Goal: Task Accomplishment & Management: Use online tool/utility

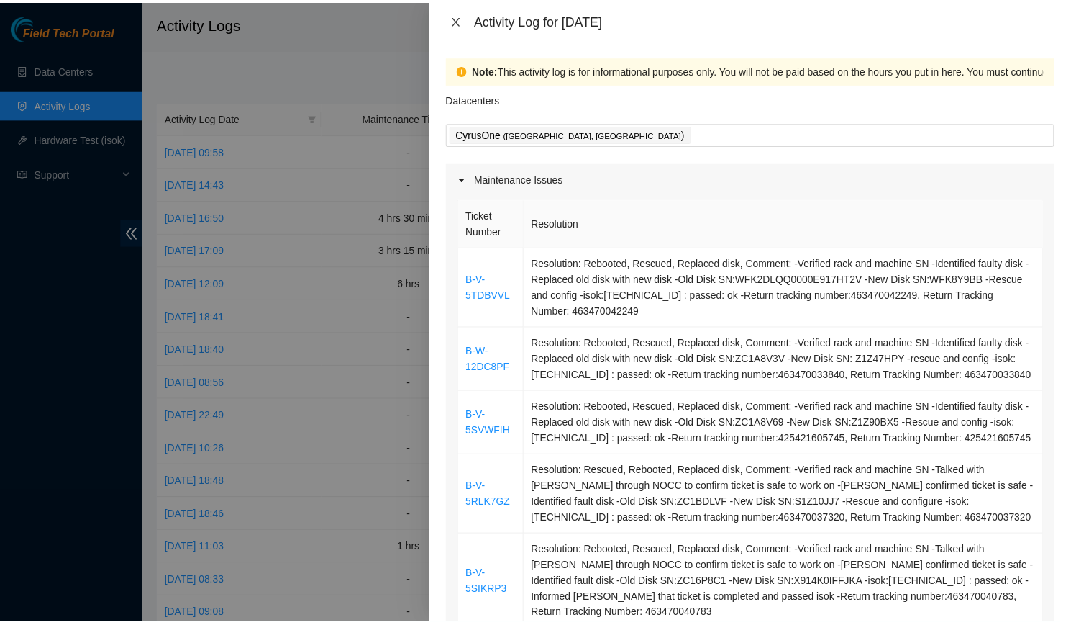
scroll to position [300, 0]
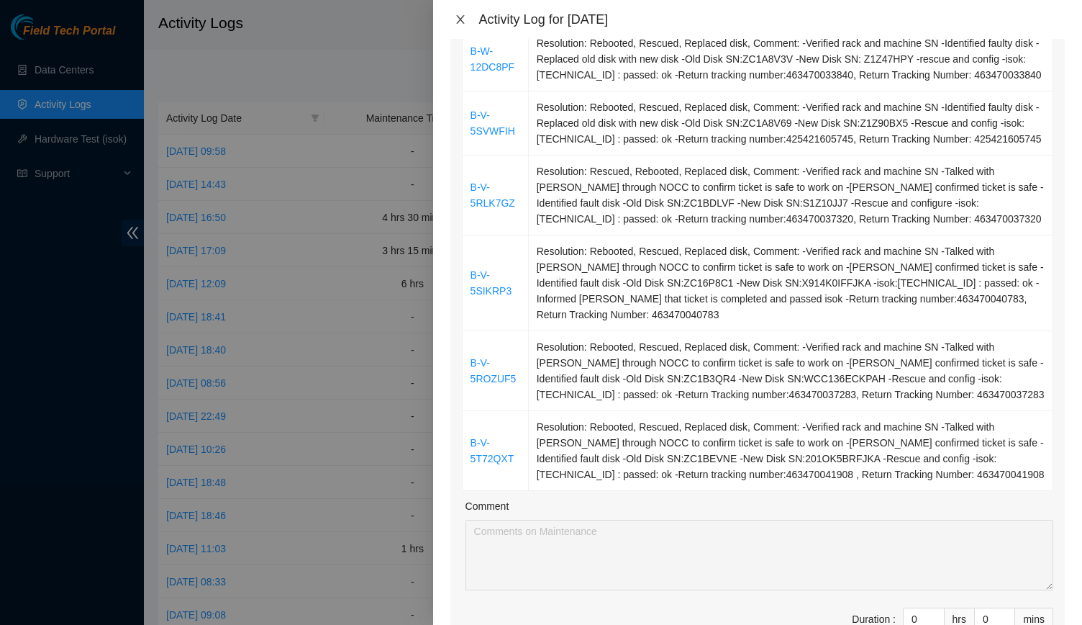
click at [452, 17] on button "Close" at bounding box center [460, 20] width 20 height 14
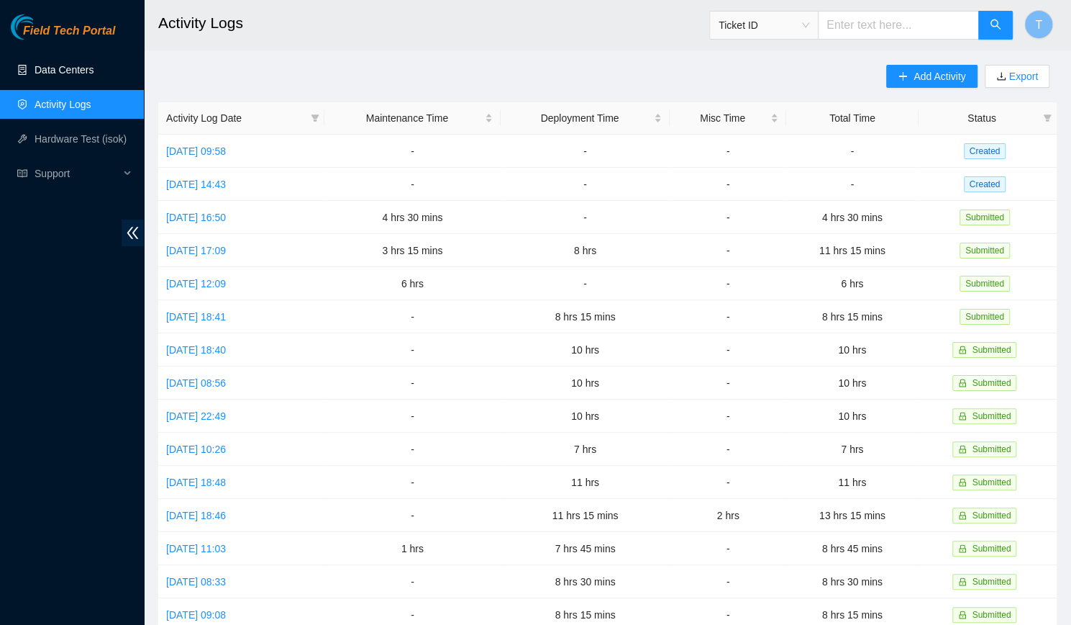
click at [87, 70] on link "Data Centers" at bounding box center [64, 70] width 59 height 12
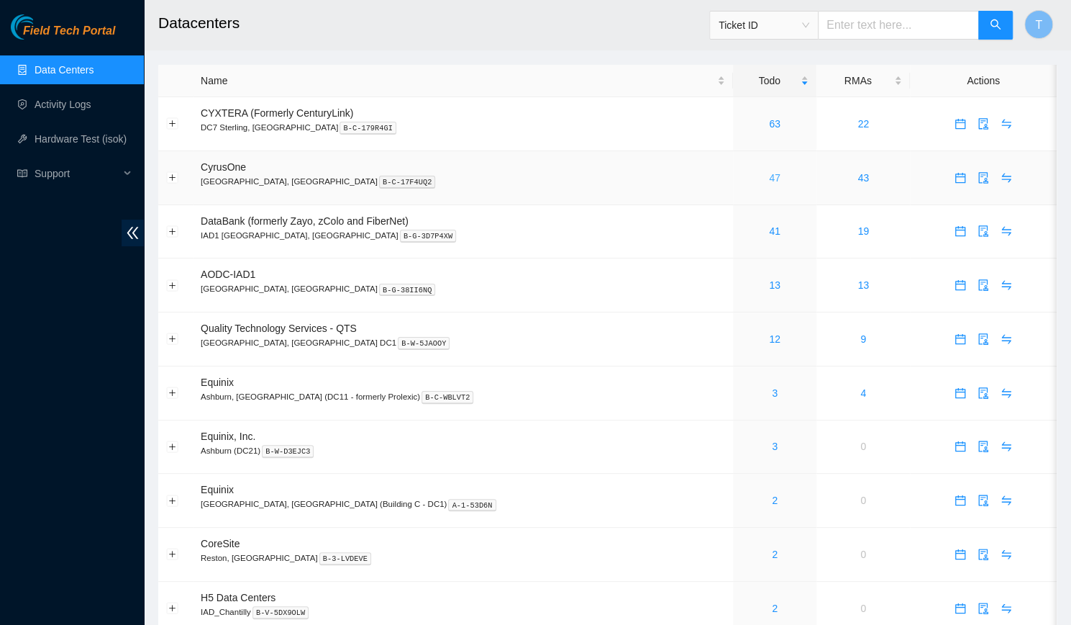
click at [769, 181] on link "47" at bounding box center [775, 178] width 12 height 12
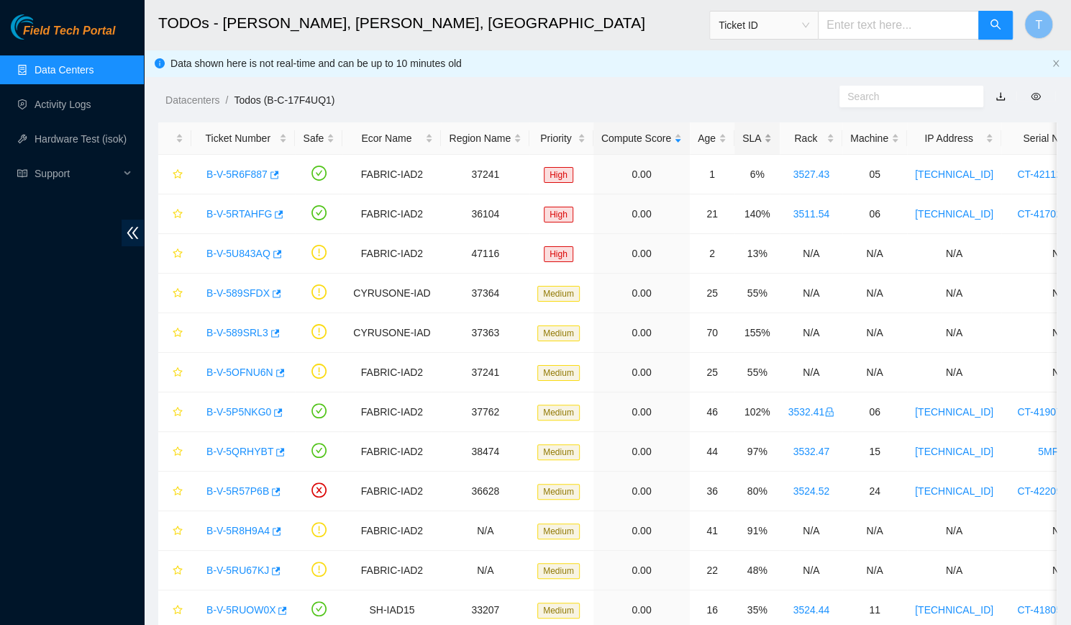
click at [743, 146] on div "SLA" at bounding box center [758, 138] width 30 height 16
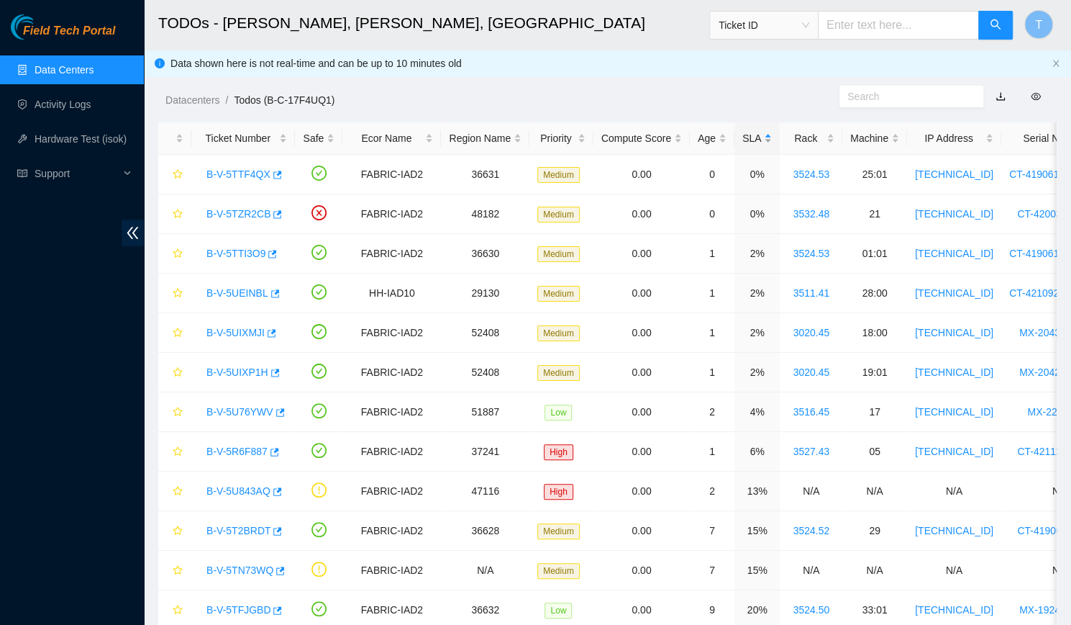
click at [743, 146] on div "SLA" at bounding box center [758, 138] width 30 height 16
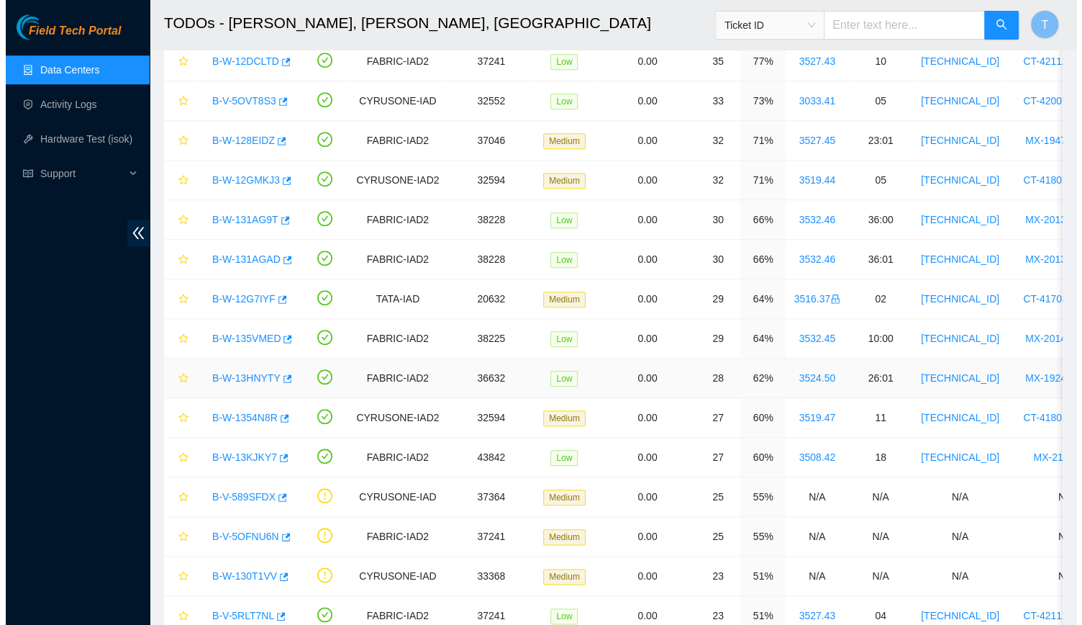
scroll to position [683, 0]
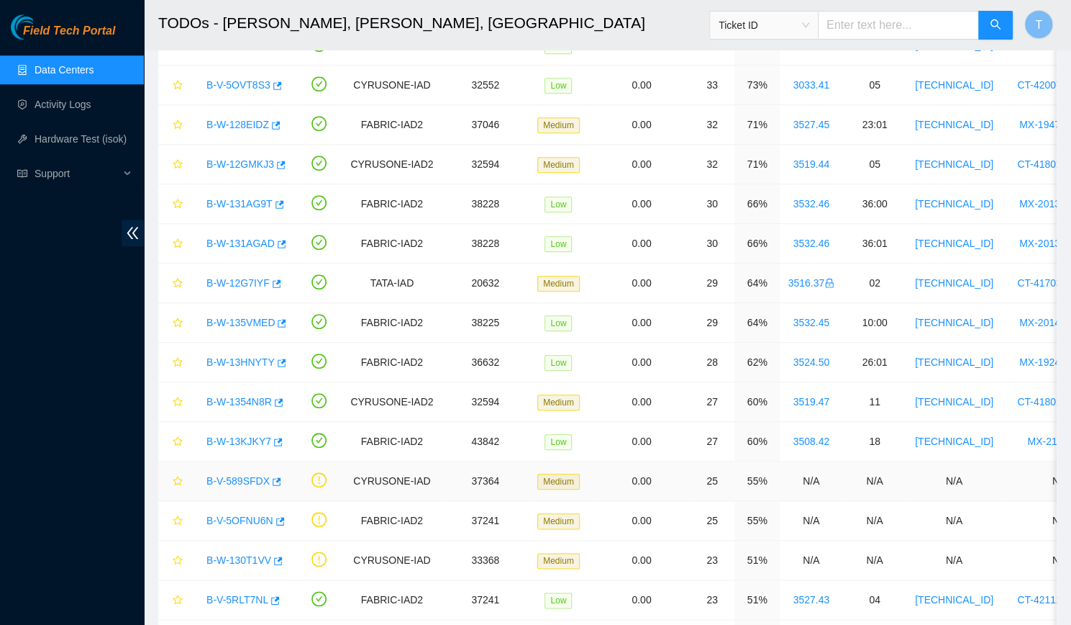
click at [248, 481] on div "B-V-589SFDX" at bounding box center [243, 480] width 88 height 23
click at [247, 476] on link "B-V-589SFDX" at bounding box center [238, 481] width 63 height 12
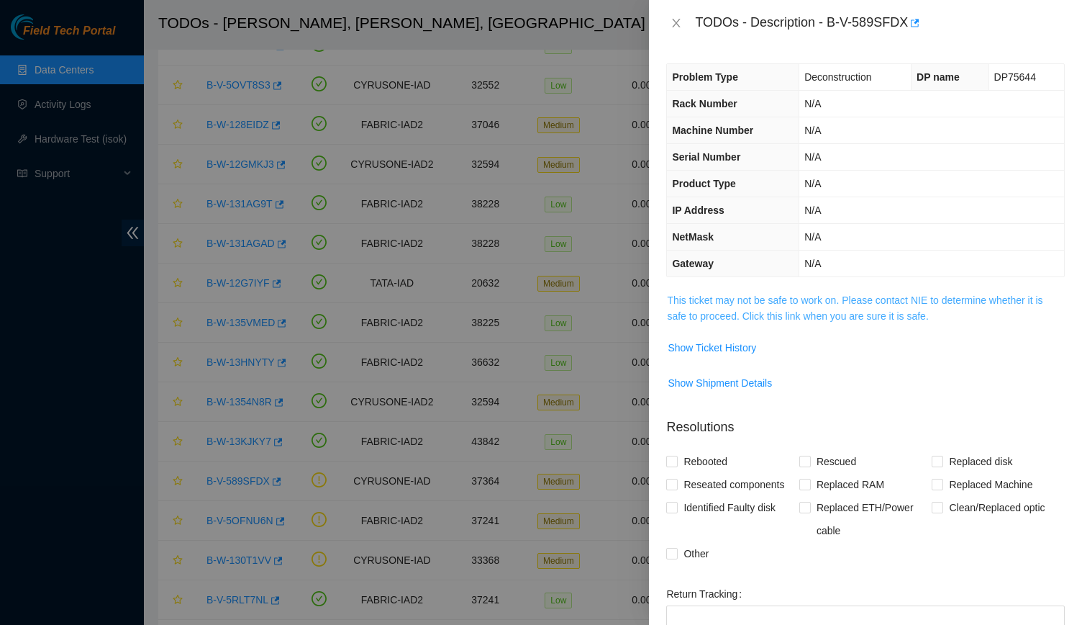
click at [764, 309] on link "This ticket may not be safe to work on. Please contact NIE to determine whether…" at bounding box center [855, 307] width 376 height 27
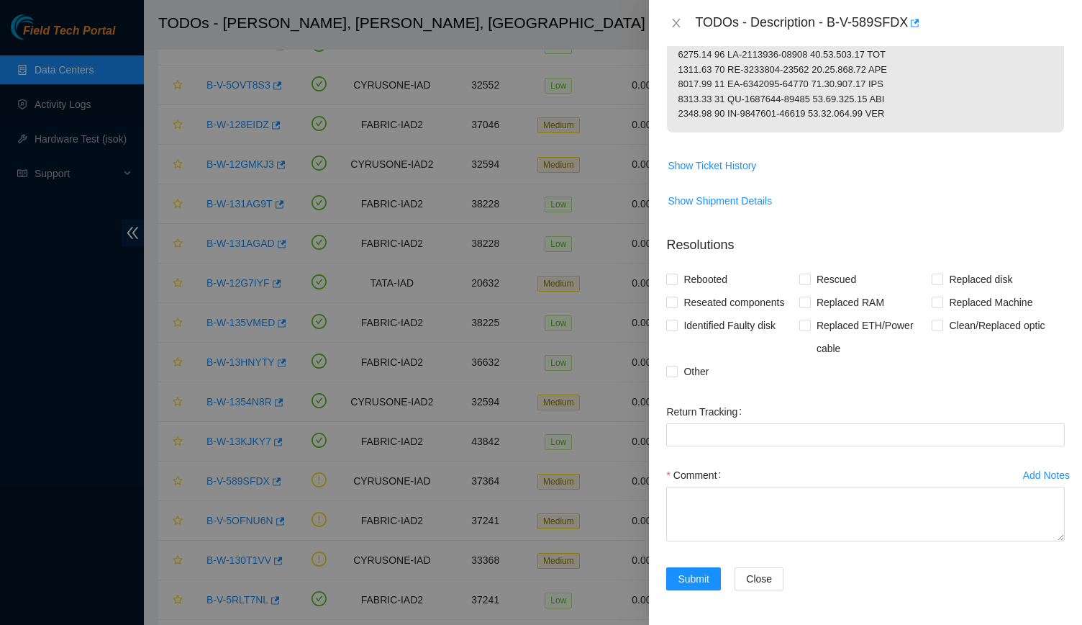
scroll to position [555, 0]
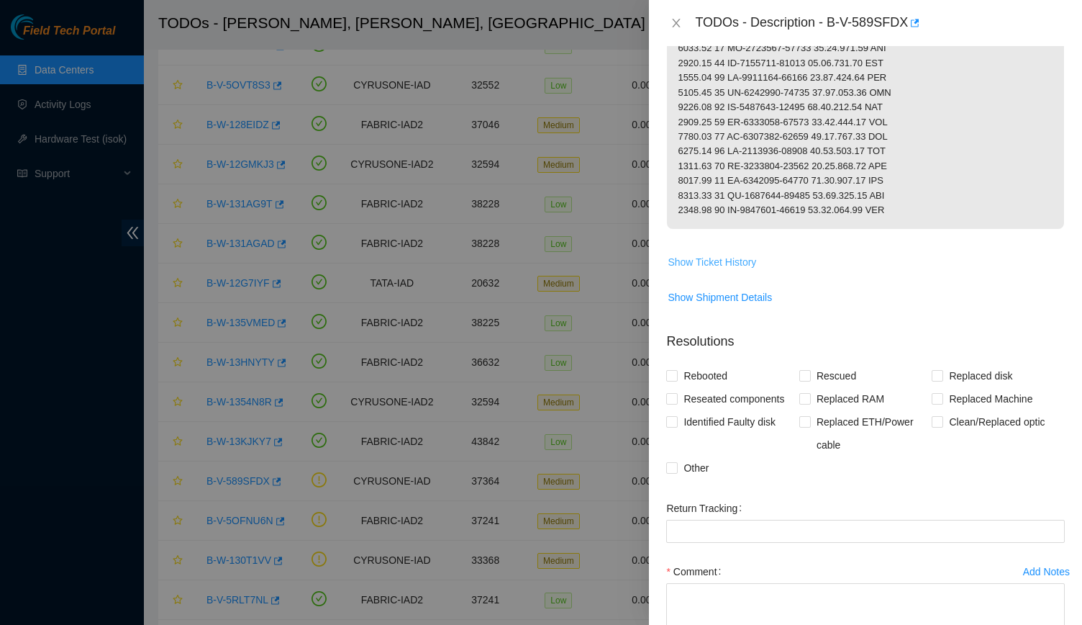
click at [720, 270] on span "Show Ticket History" at bounding box center [712, 262] width 89 height 16
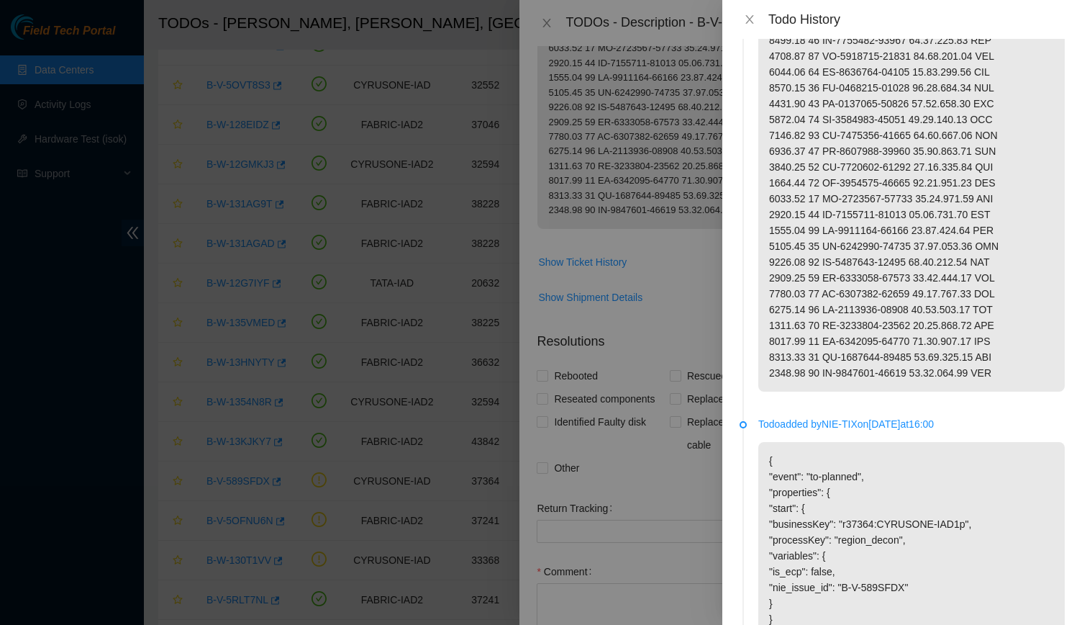
scroll to position [0, 0]
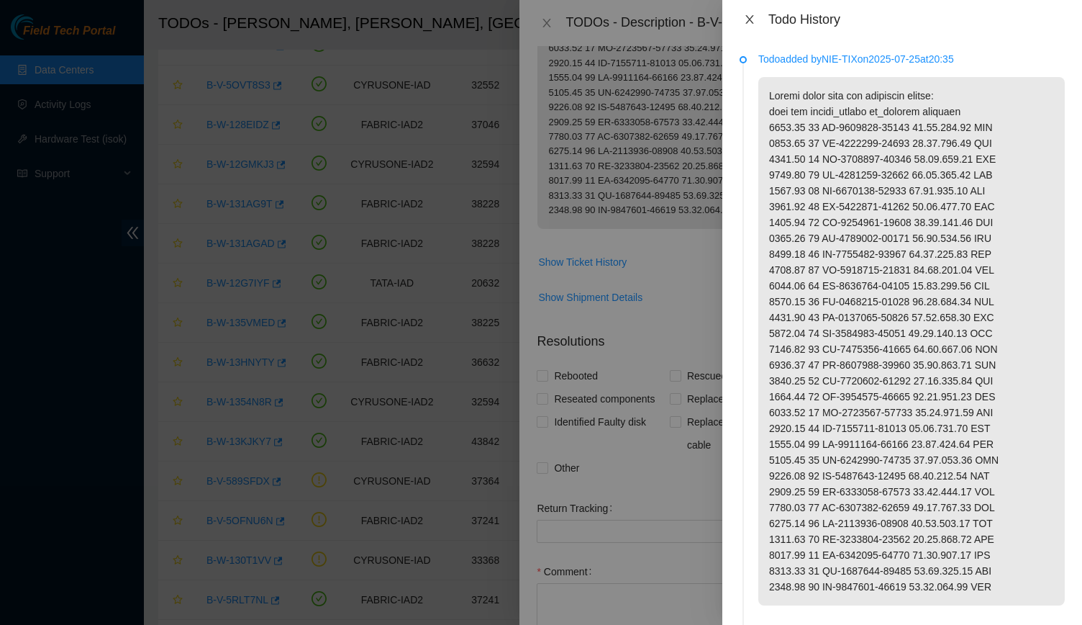
click at [748, 17] on icon "close" at bounding box center [749, 19] width 8 height 9
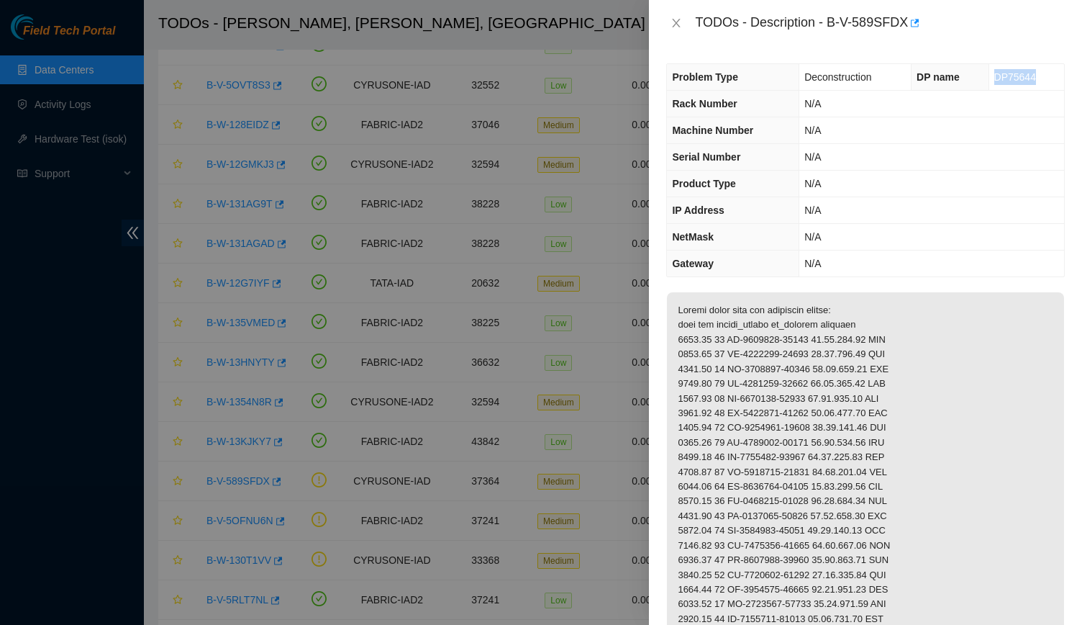
drag, startPoint x: 987, startPoint y: 76, endPoint x: 1030, endPoint y: 81, distance: 44.3
click at [1030, 81] on td "DP75644" at bounding box center [1027, 77] width 76 height 27
copy span "DP75644"
click at [800, 391] on p at bounding box center [865, 538] width 397 height 492
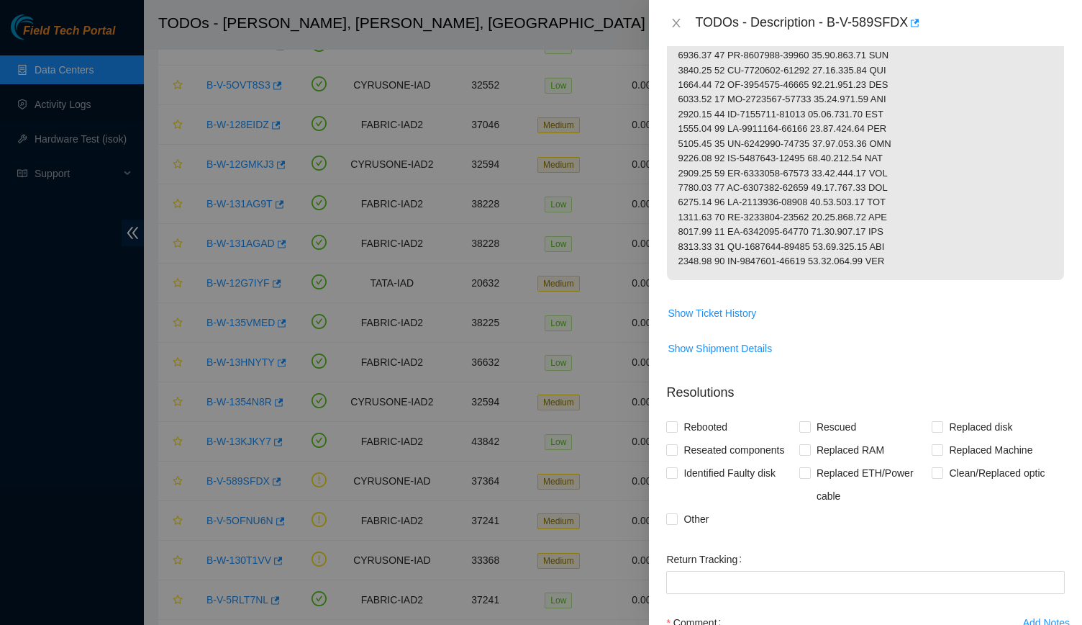
scroll to position [663, 0]
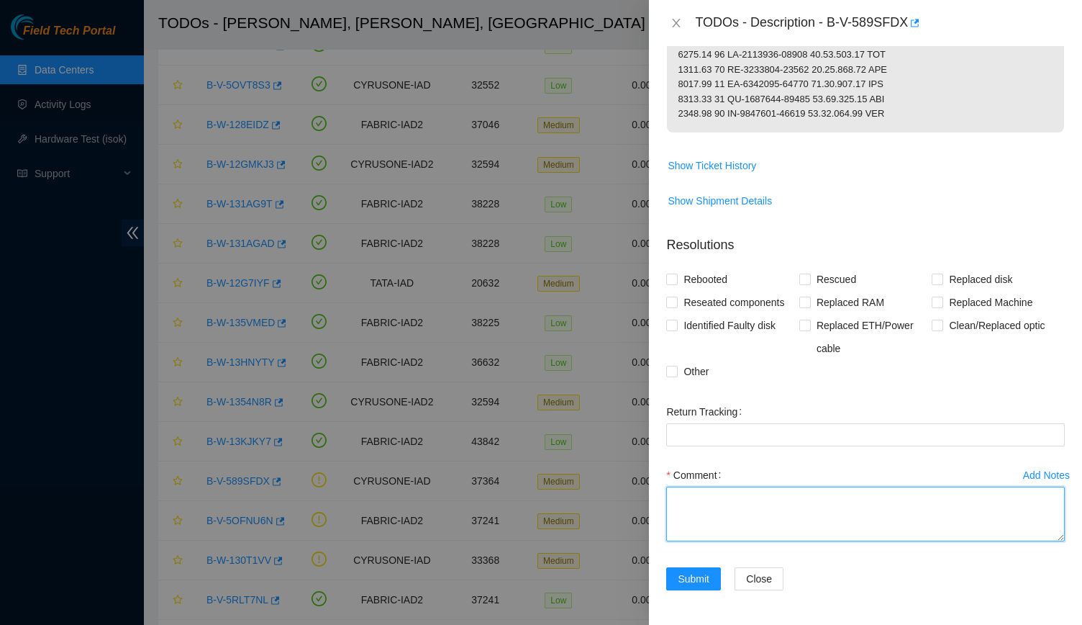
click at [777, 514] on textarea "Comment" at bounding box center [865, 513] width 399 height 55
type textarea "All machines listed have been powered down"
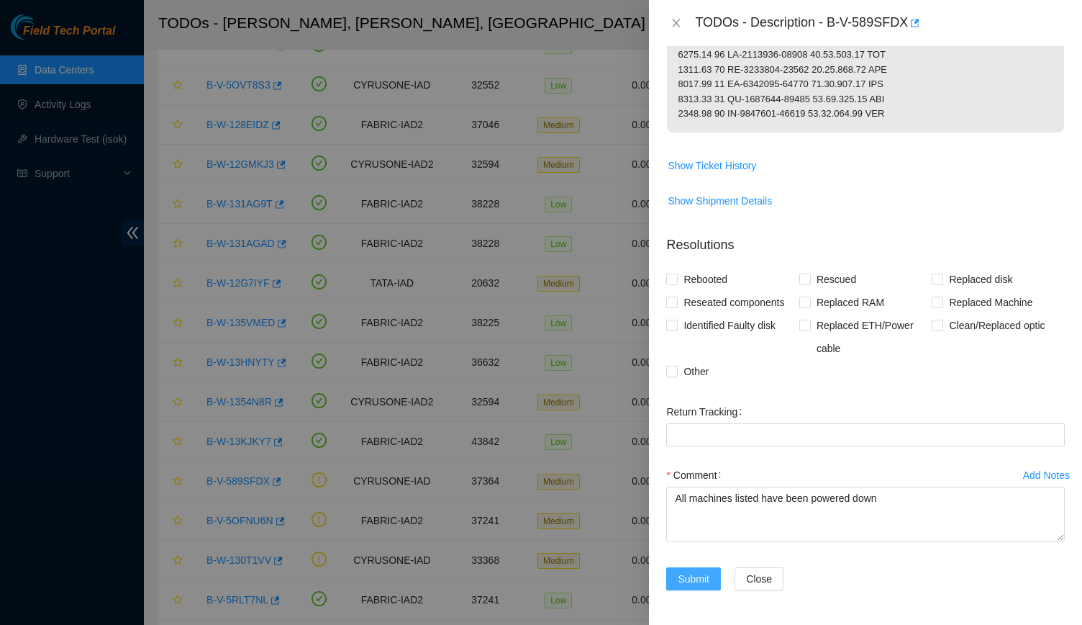
click at [699, 573] on span "Submit" at bounding box center [694, 579] width 32 height 16
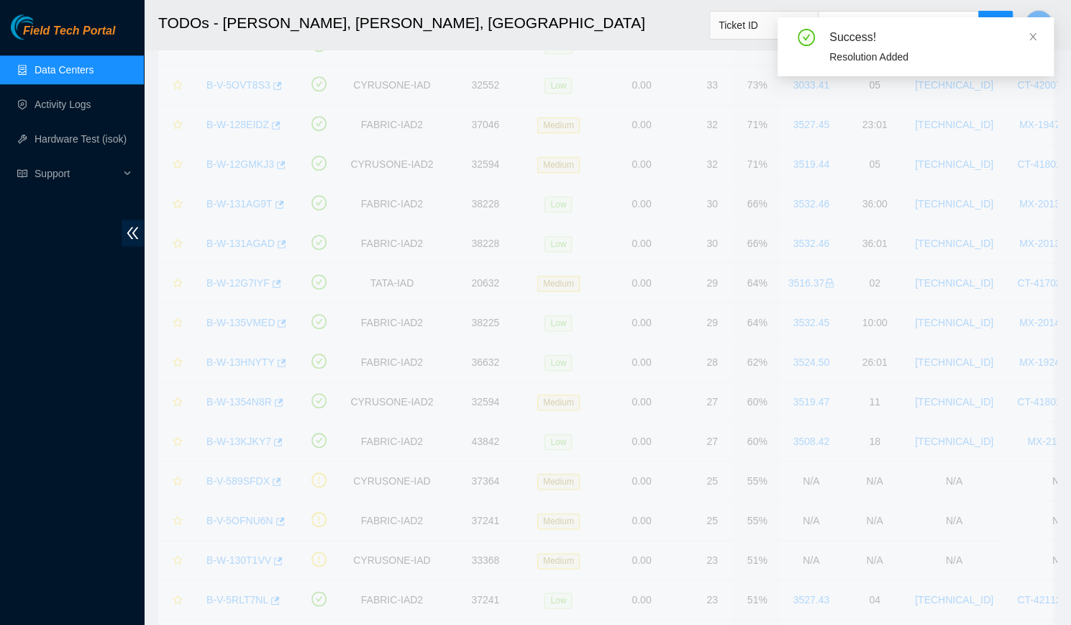
scroll to position [203, 0]
